Goal: Task Accomplishment & Management: Manage account settings

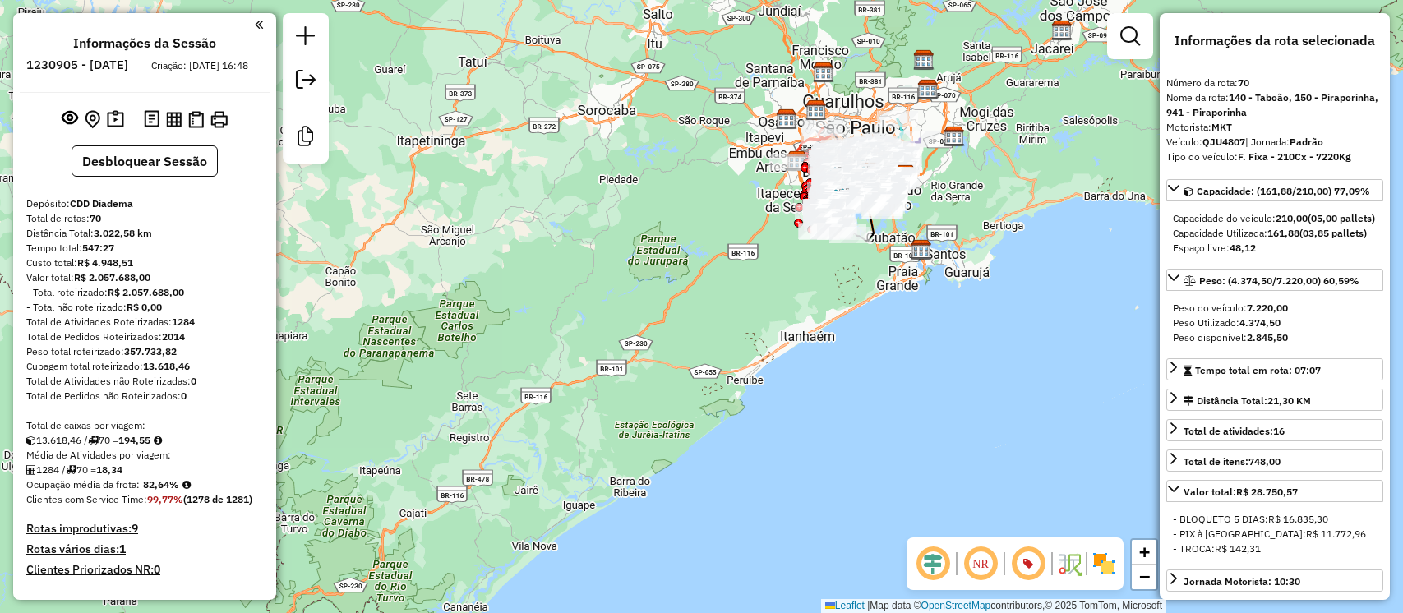
select select "**********"
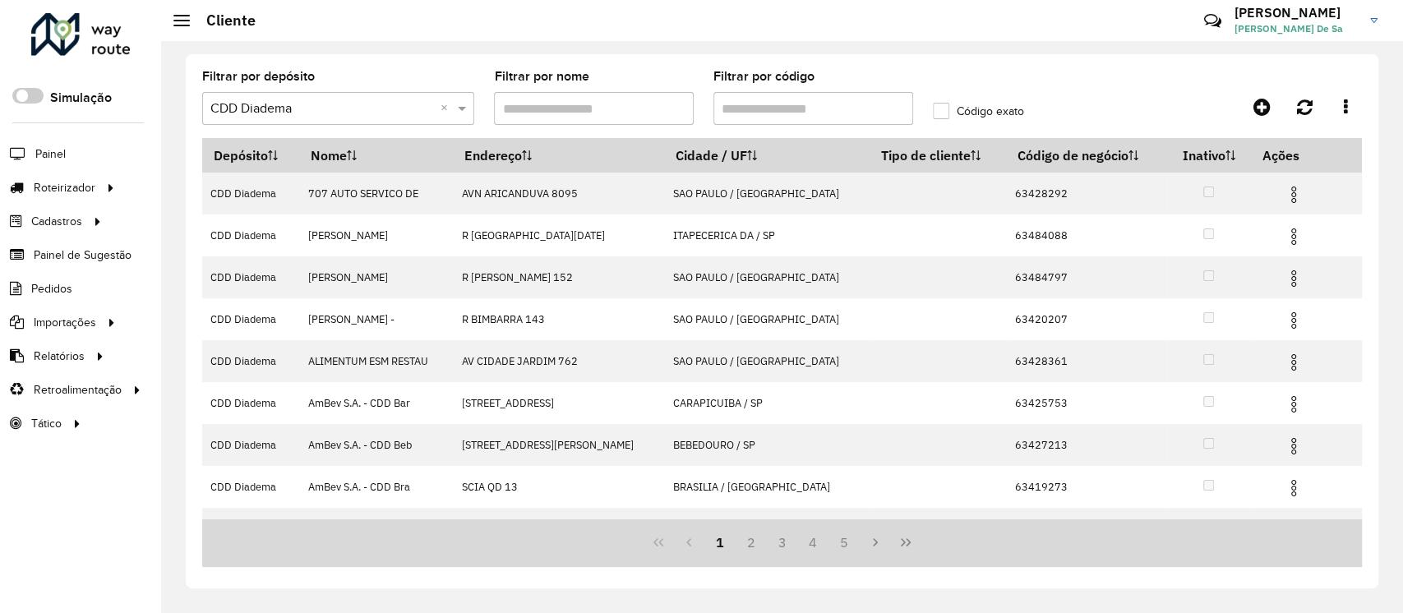
drag, startPoint x: 1266, startPoint y: 16, endPoint x: 1244, endPoint y: 35, distance: 28.6
click at [1266, 17] on h3 "[PERSON_NAME]" at bounding box center [1295, 13] width 123 height 16
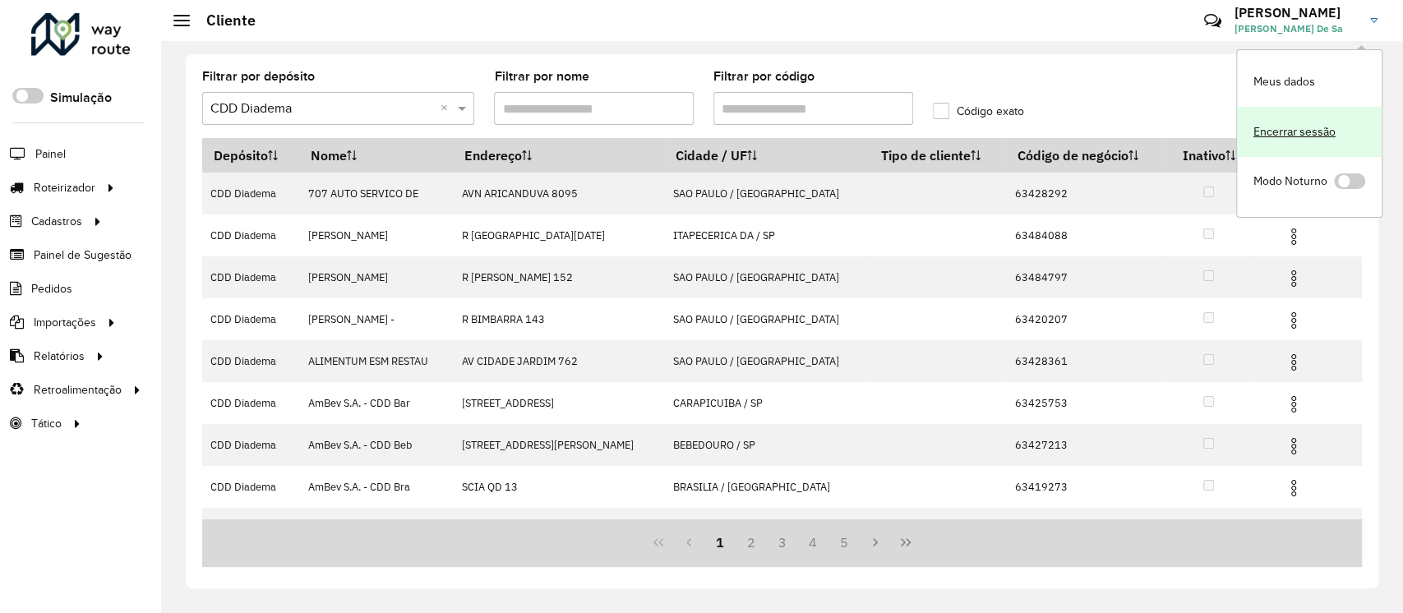
click at [1292, 123] on link "Encerrar sessão" at bounding box center [1309, 132] width 145 height 50
